Goal: Information Seeking & Learning: Understand process/instructions

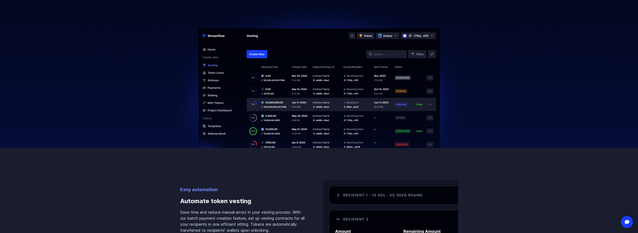
scroll to position [283, 0]
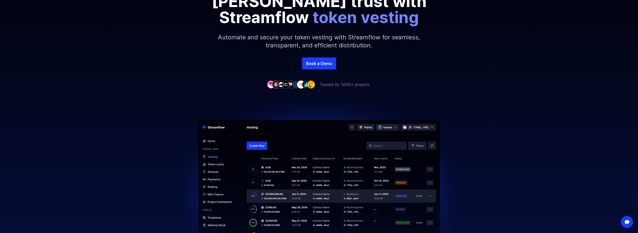
scroll to position [100, 0]
